Goal: Information Seeking & Learning: Compare options

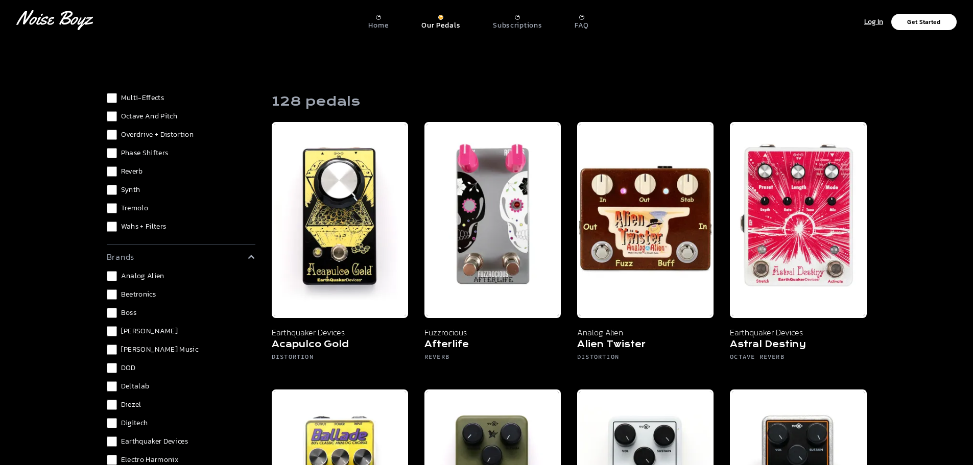
scroll to position [153, 0]
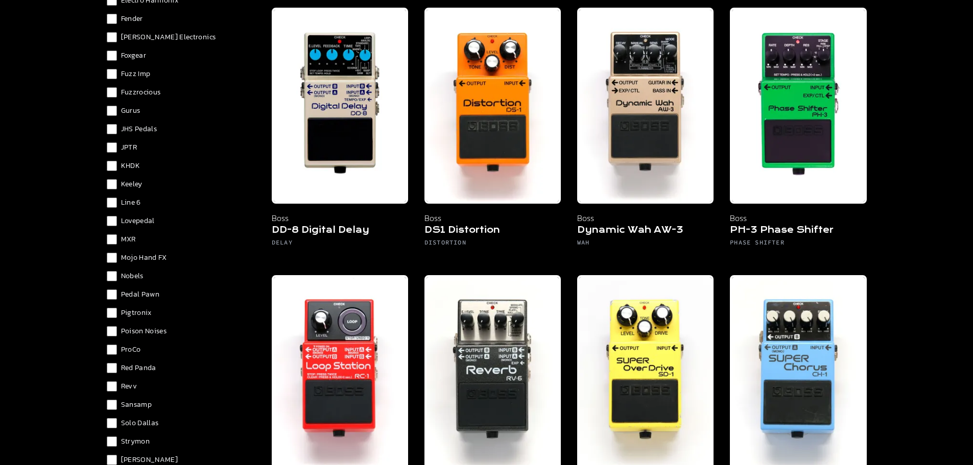
scroll to position [522, 0]
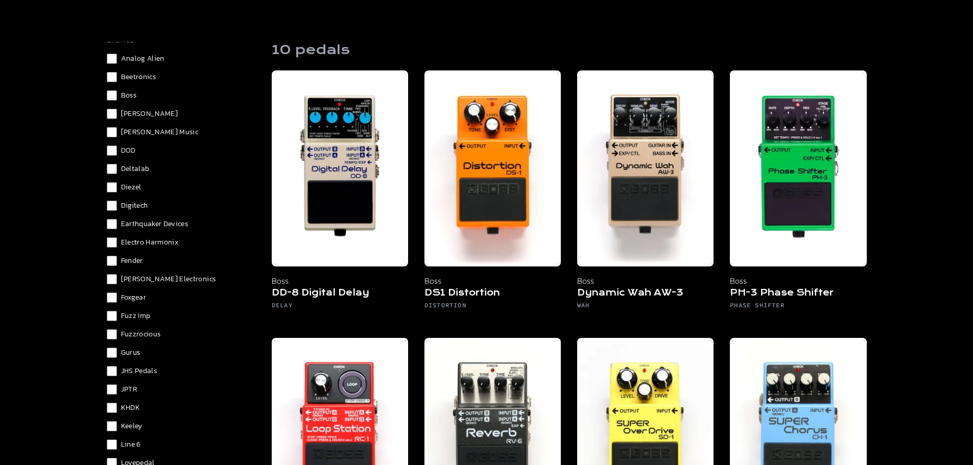
scroll to position [114, 0]
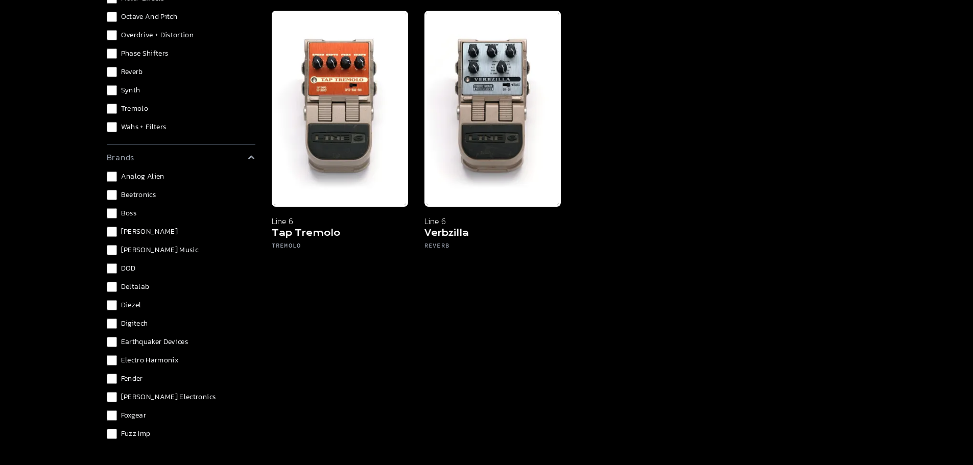
scroll to position [153, 0]
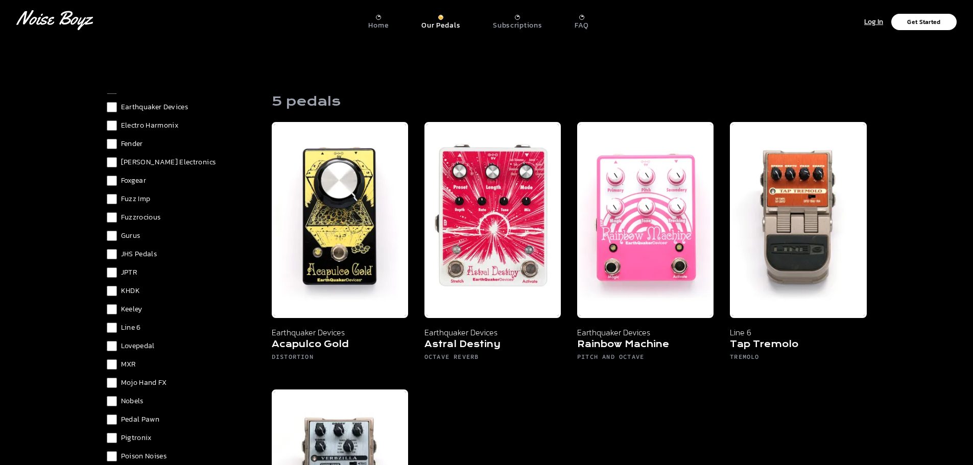
scroll to position [511, 0]
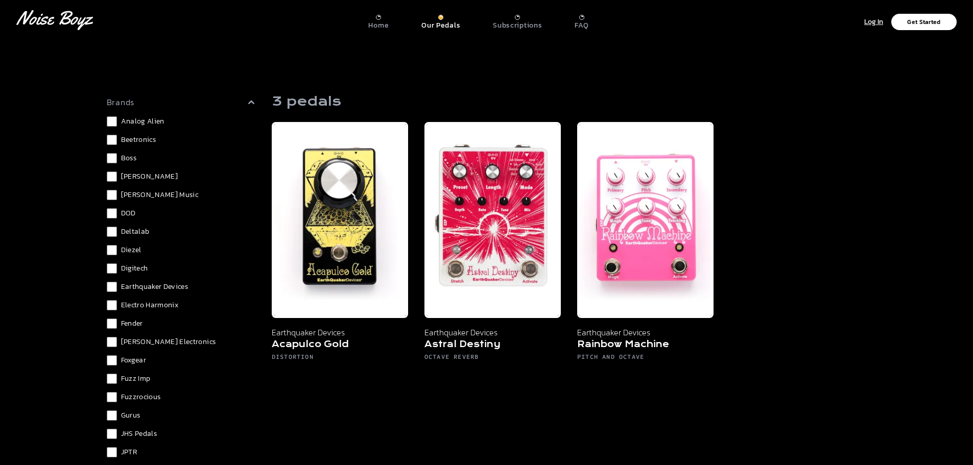
scroll to position [306, 0]
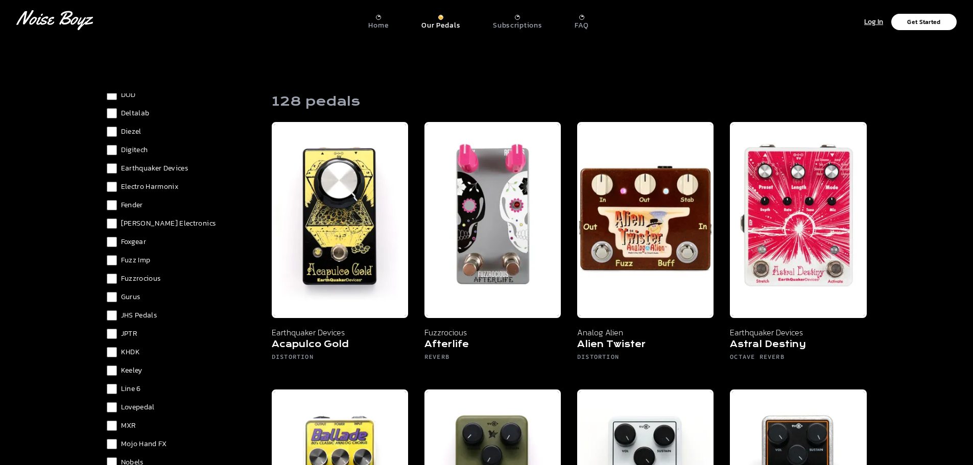
scroll to position [460, 0]
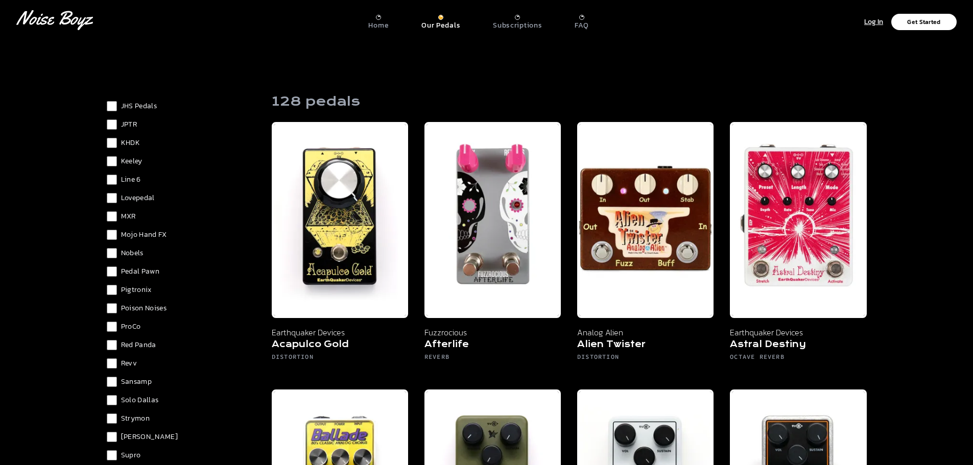
scroll to position [645, 0]
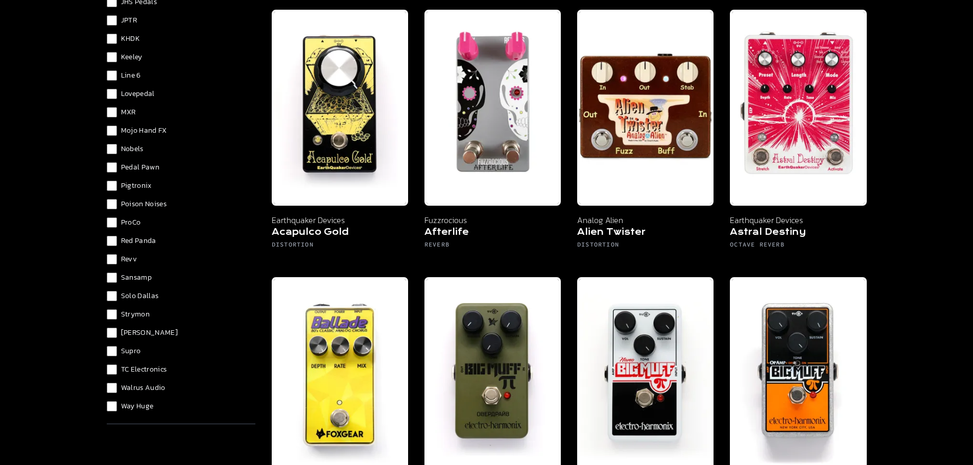
scroll to position [123, 0]
